Goal: Task Accomplishment & Management: Complete application form

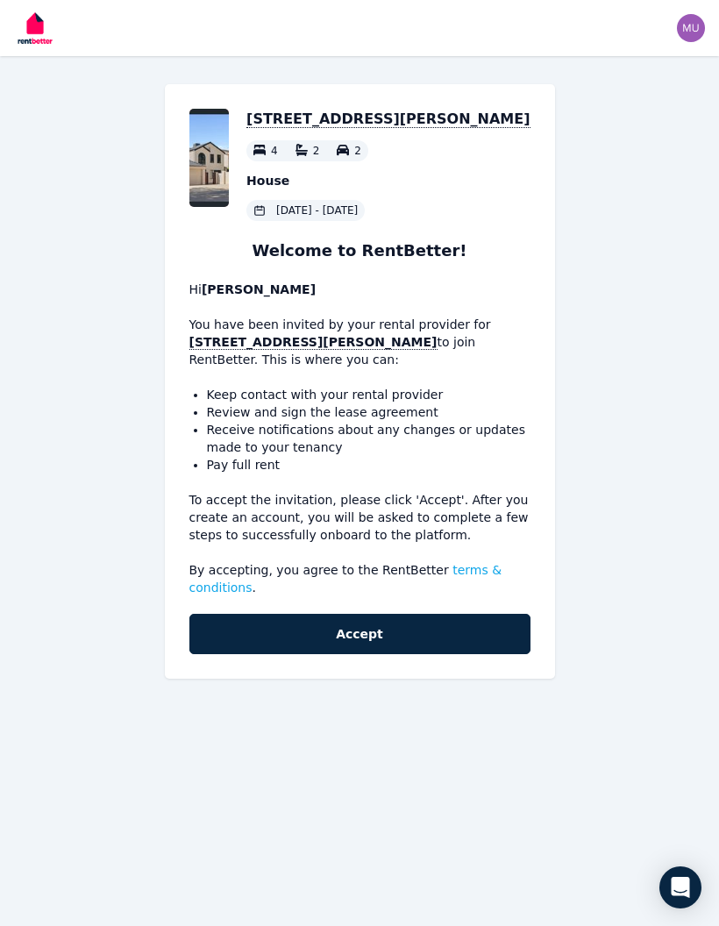
click at [474, 636] on button "Accept" at bounding box center [359, 634] width 341 height 40
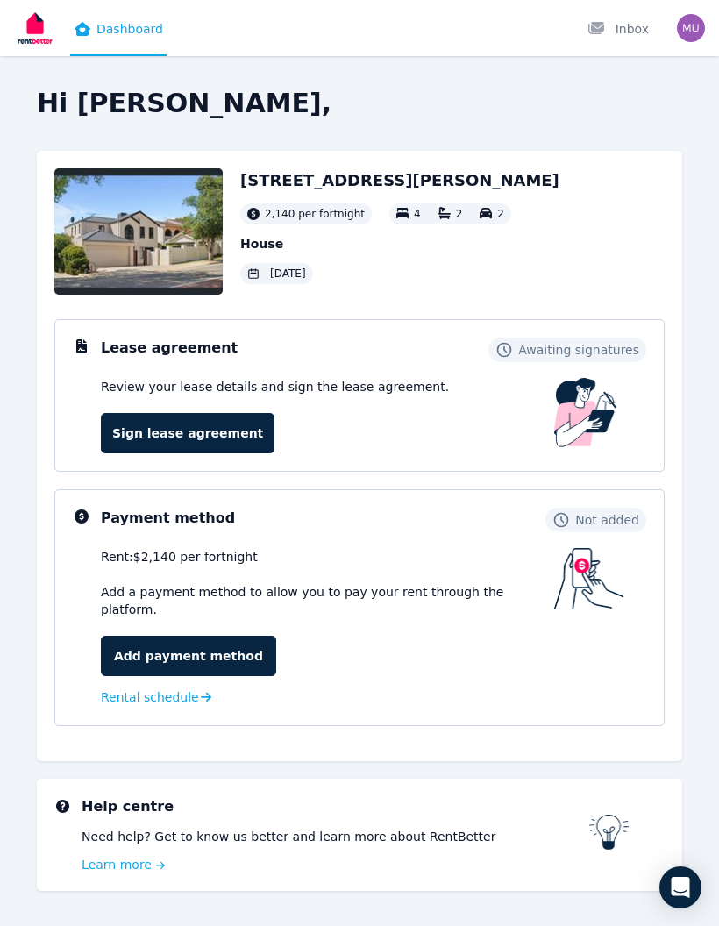
click at [214, 451] on link "Sign lease agreement" at bounding box center [188, 433] width 174 height 40
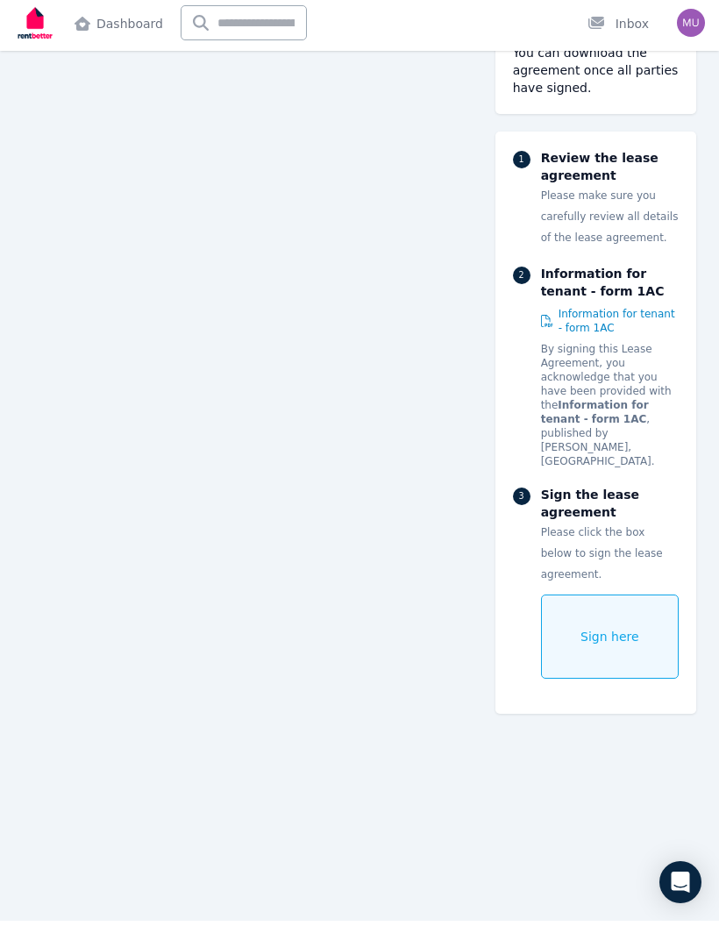
scroll to position [6366, 0]
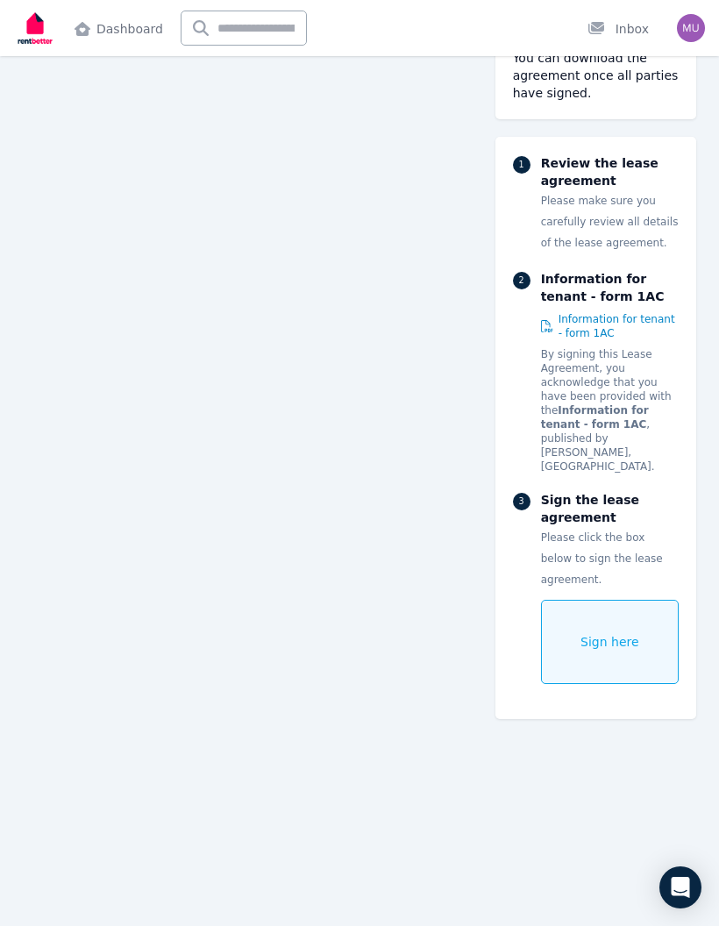
click at [621, 633] on span "Sign here" at bounding box center [610, 642] width 59 height 18
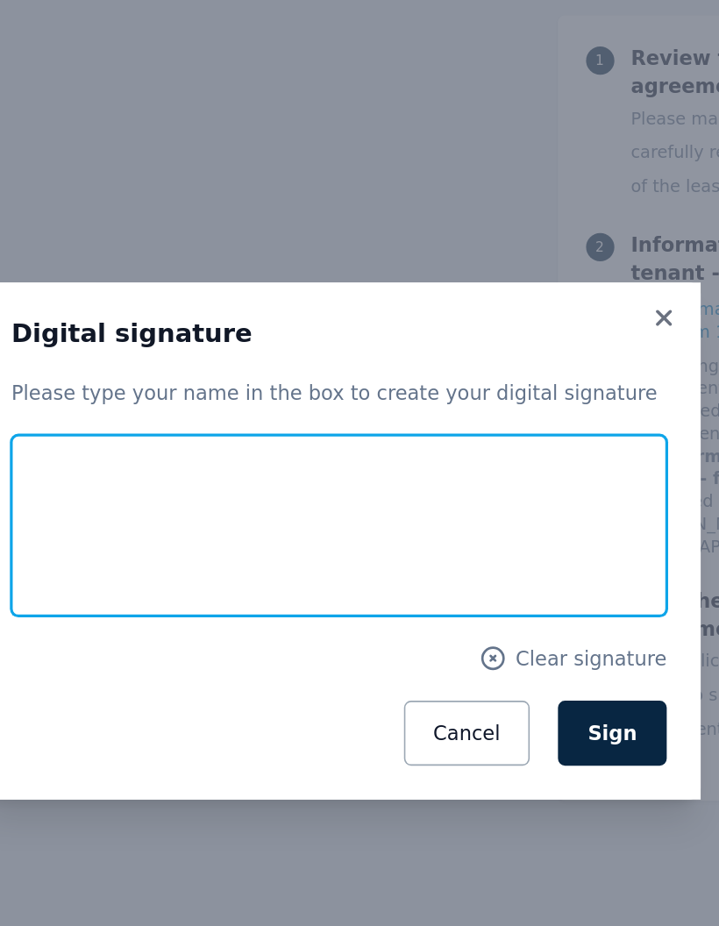
click at [156, 397] on input "text" at bounding box center [359, 453] width 407 height 112
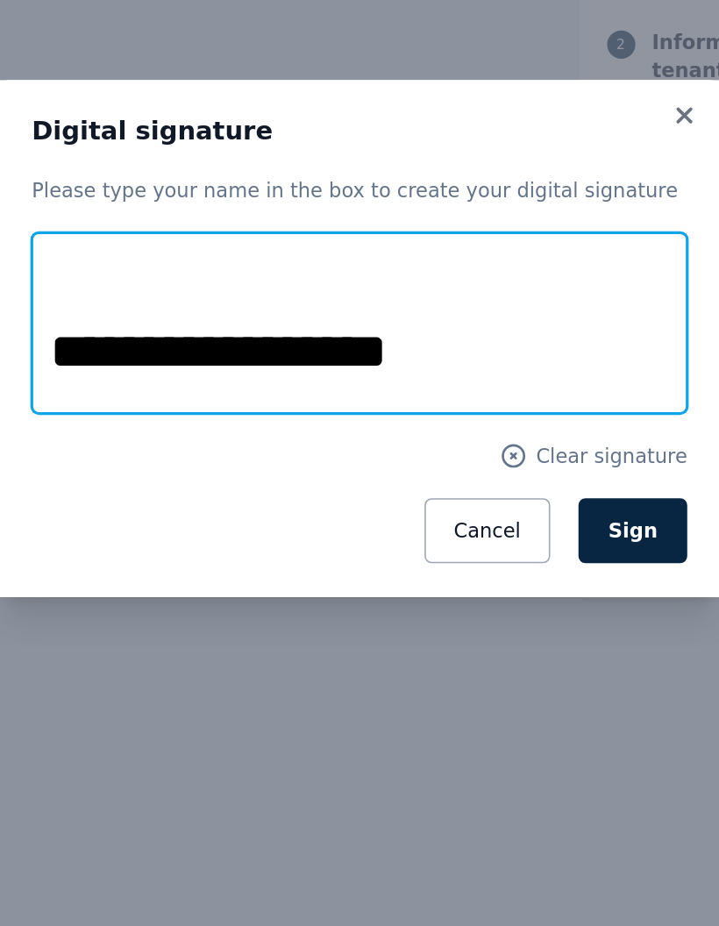
type input "**********"
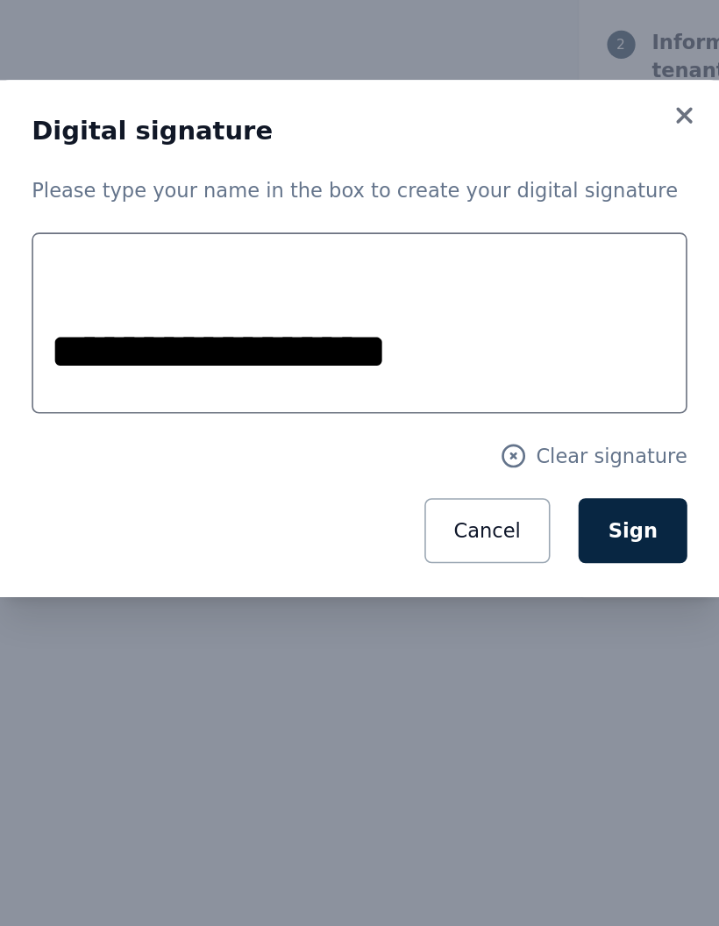
click at [514, 575] on span "Sign" at bounding box center [529, 582] width 31 height 14
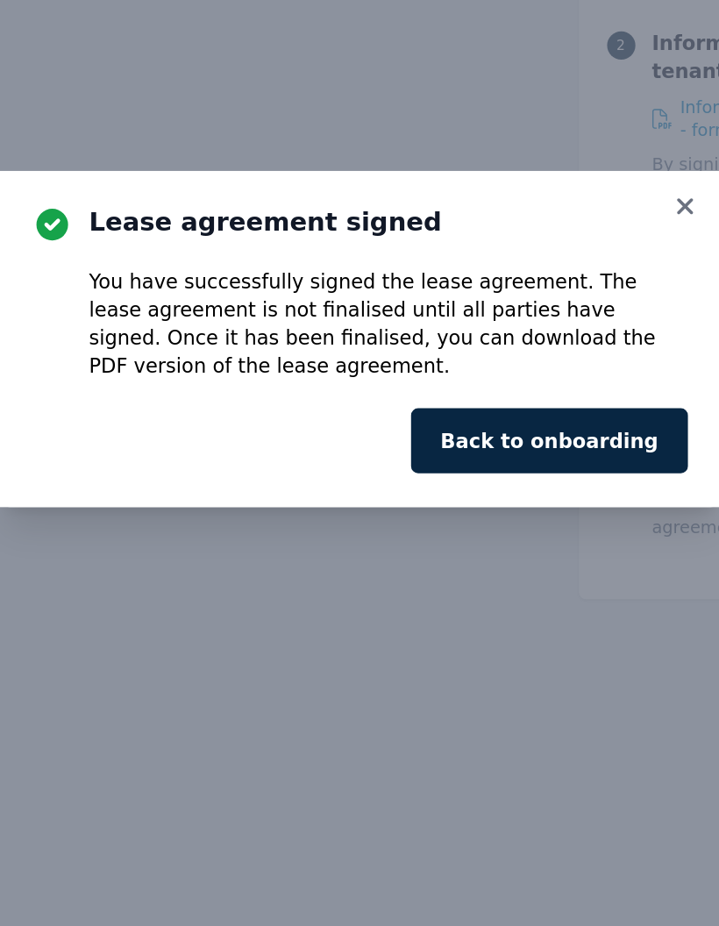
click at [391, 506] on button "Back to onboarding" at bounding box center [477, 526] width 172 height 40
